Goal: Find specific page/section: Find specific page/section

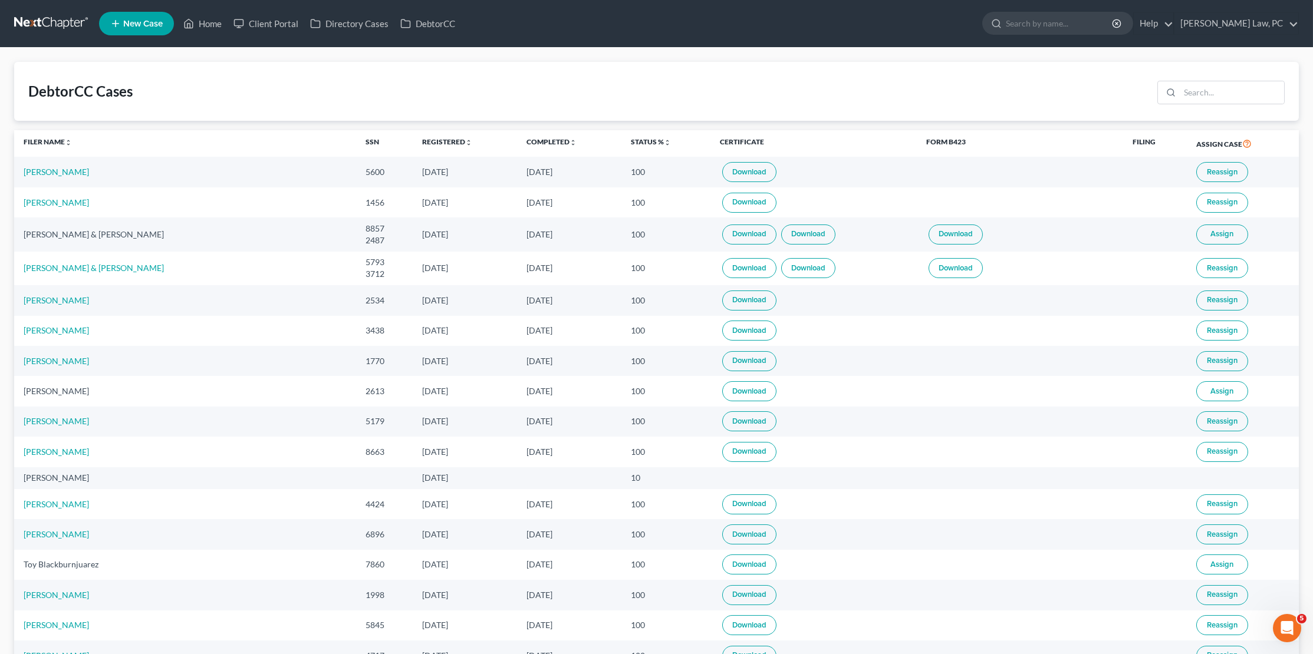
click at [51, 25] on link at bounding box center [51, 23] width 75 height 21
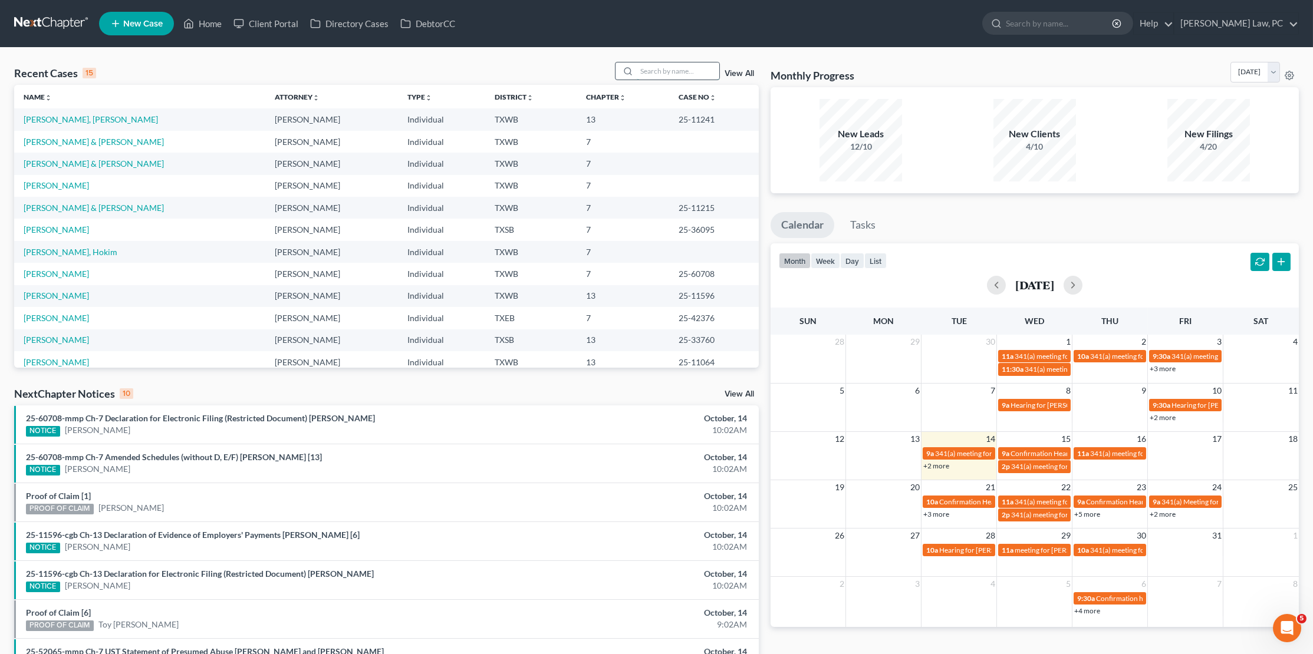
click at [661, 68] on input "search" at bounding box center [678, 70] width 83 height 17
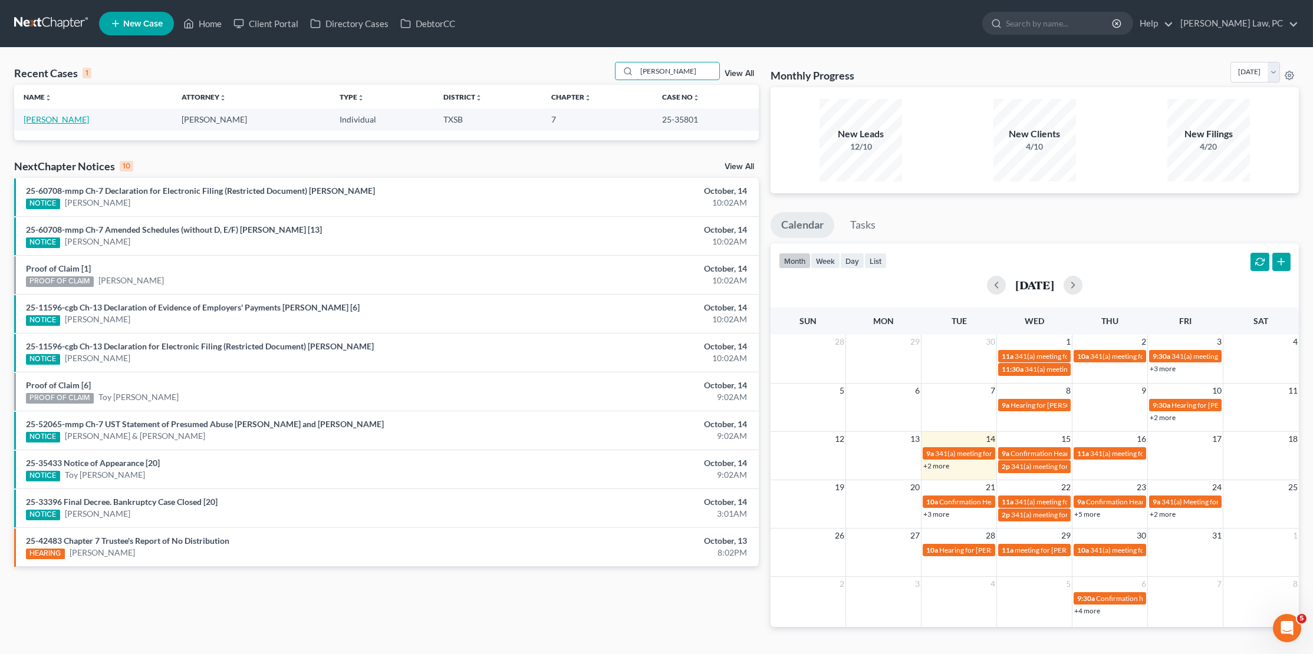
type input "[PERSON_NAME]"
click at [75, 115] on link "[PERSON_NAME]" at bounding box center [56, 119] width 65 height 10
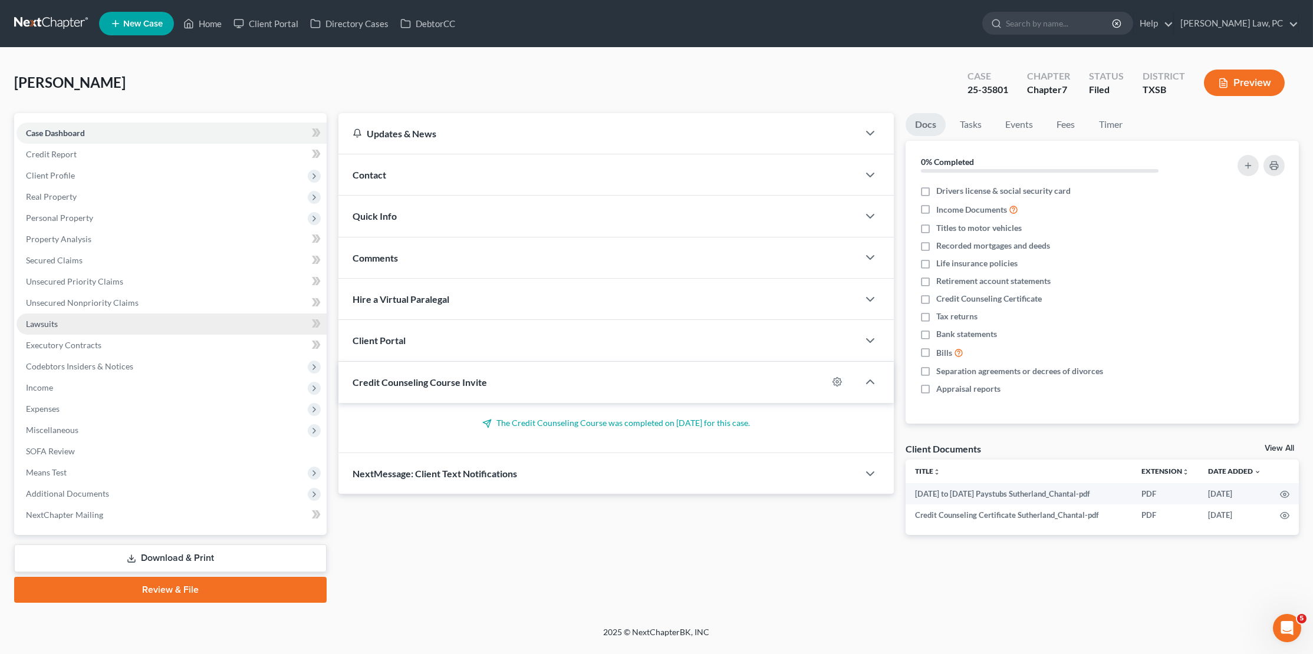
click at [65, 314] on link "Lawsuits" at bounding box center [172, 324] width 310 height 21
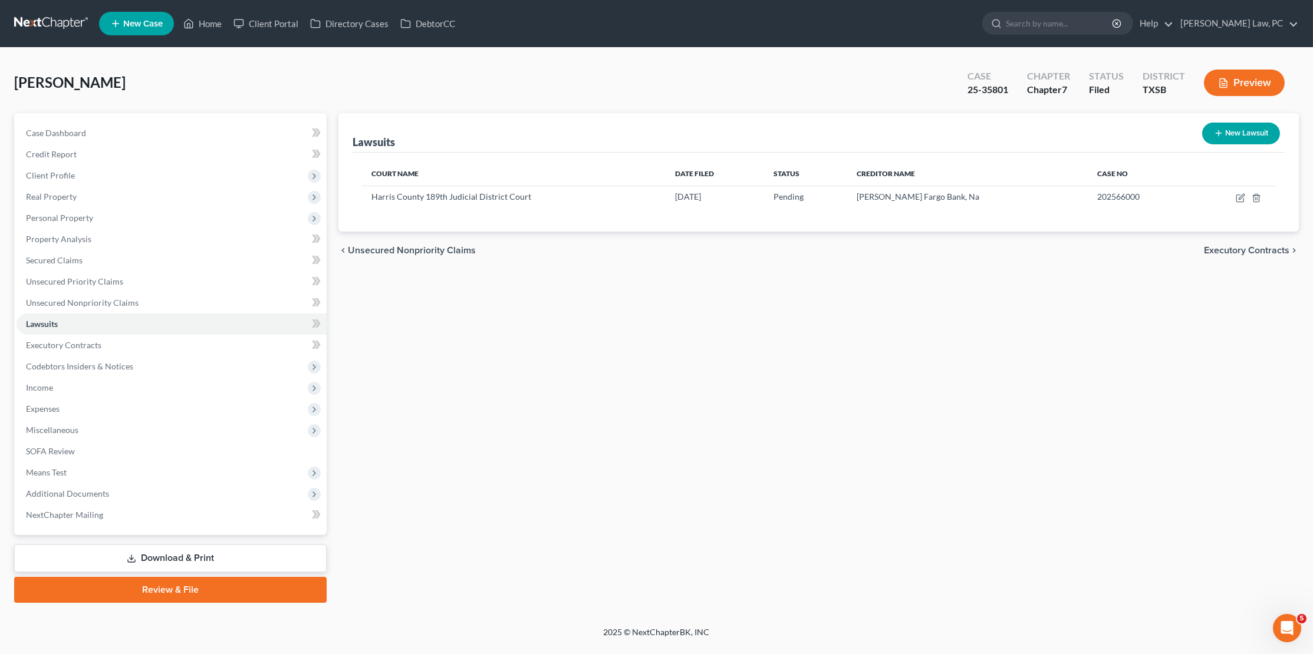
click at [52, 17] on link at bounding box center [51, 23] width 75 height 21
